Goal: Information Seeking & Learning: Learn about a topic

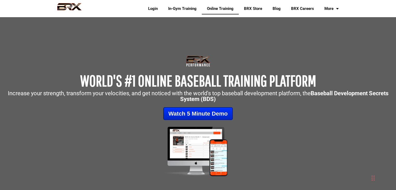
click at [222, 9] on link "Online Training" at bounding box center [220, 9] width 37 height 12
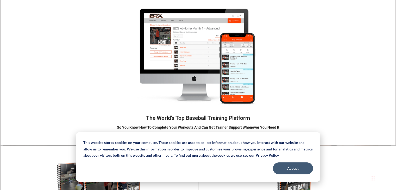
scroll to position [712, 0]
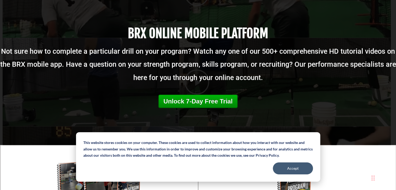
click at [29, 99] on div "The World's Top Baseball Training Platform So You Know How To Complete Your Wor…" at bounding box center [198, 67] width 396 height 155
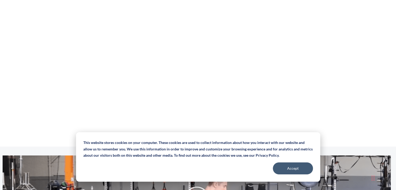
scroll to position [2072, 0]
click at [294, 169] on button "Accept" at bounding box center [293, 168] width 40 height 12
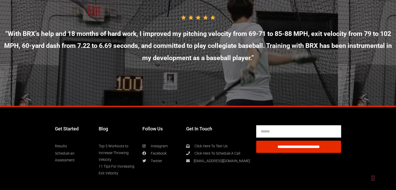
scroll to position [2780, 0]
